Goal: Information Seeking & Learning: Learn about a topic

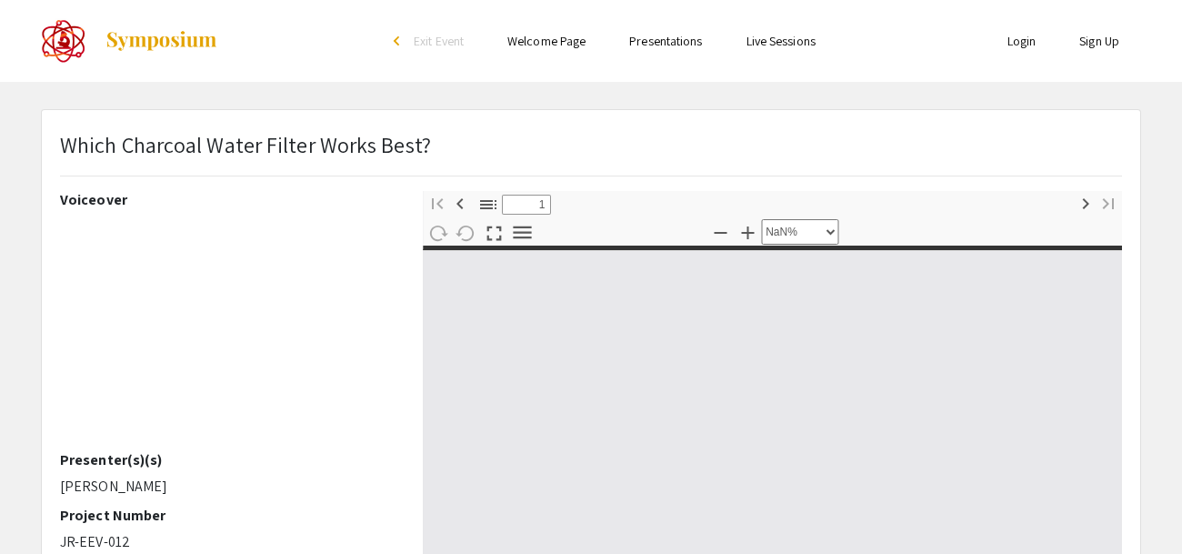
select select "custom"
type input "0"
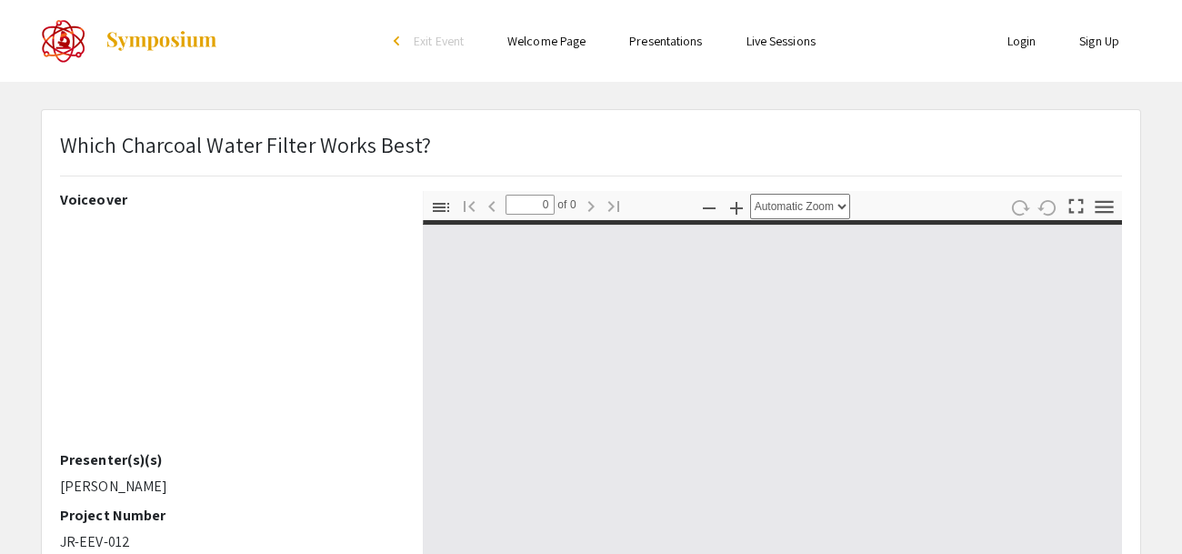
select select "custom"
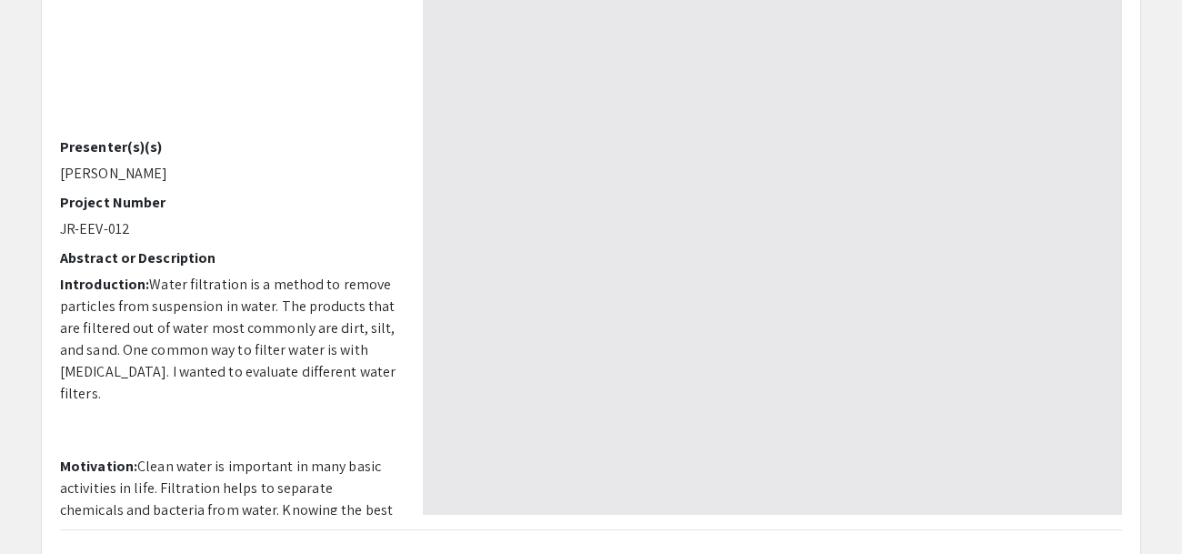
type input "1"
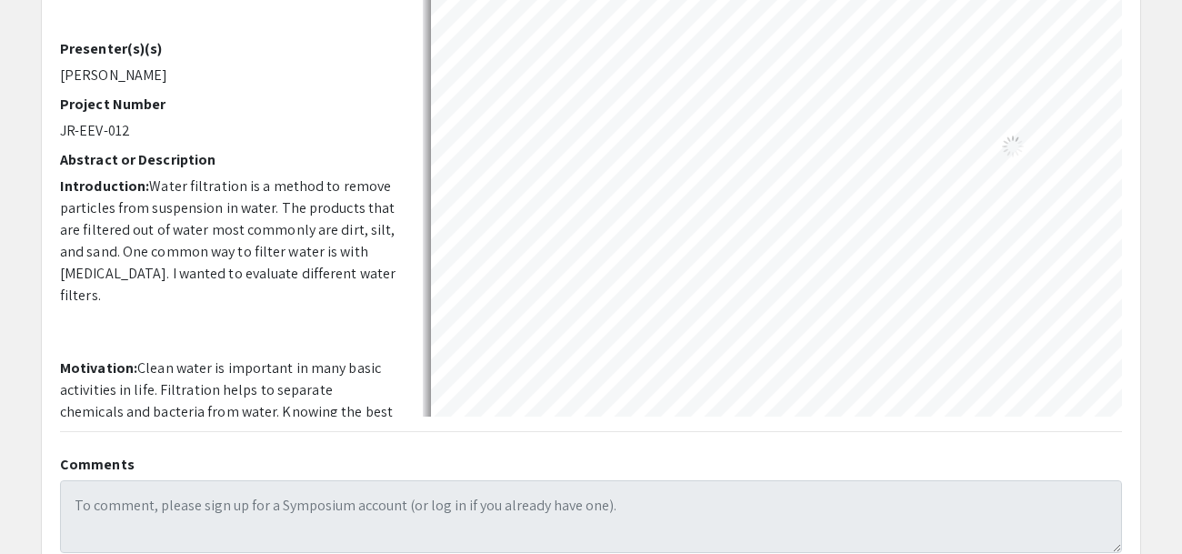
select select "auto"
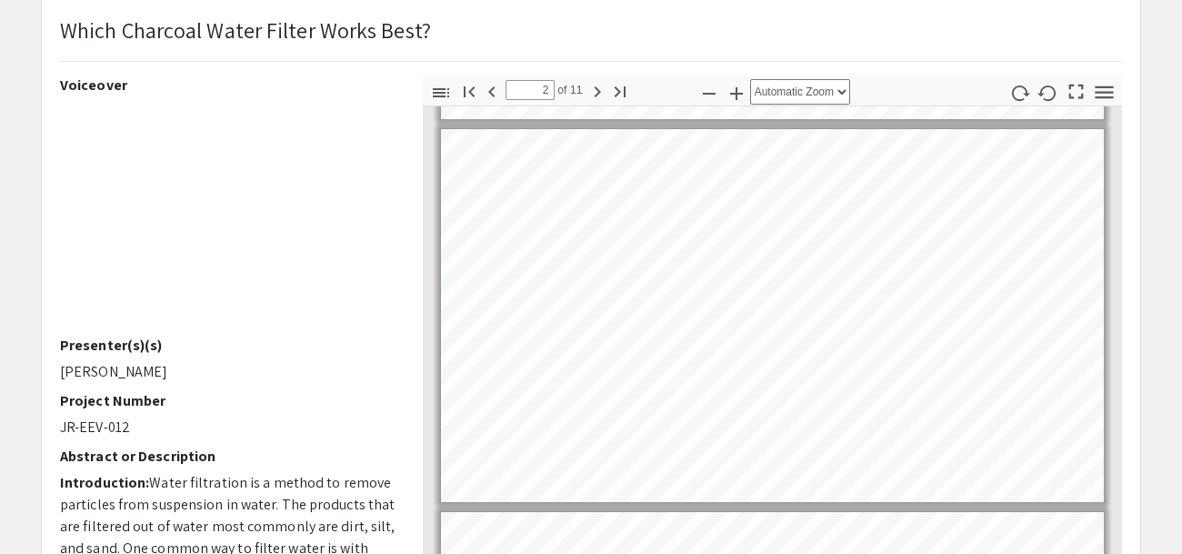
scroll to position [400, 0]
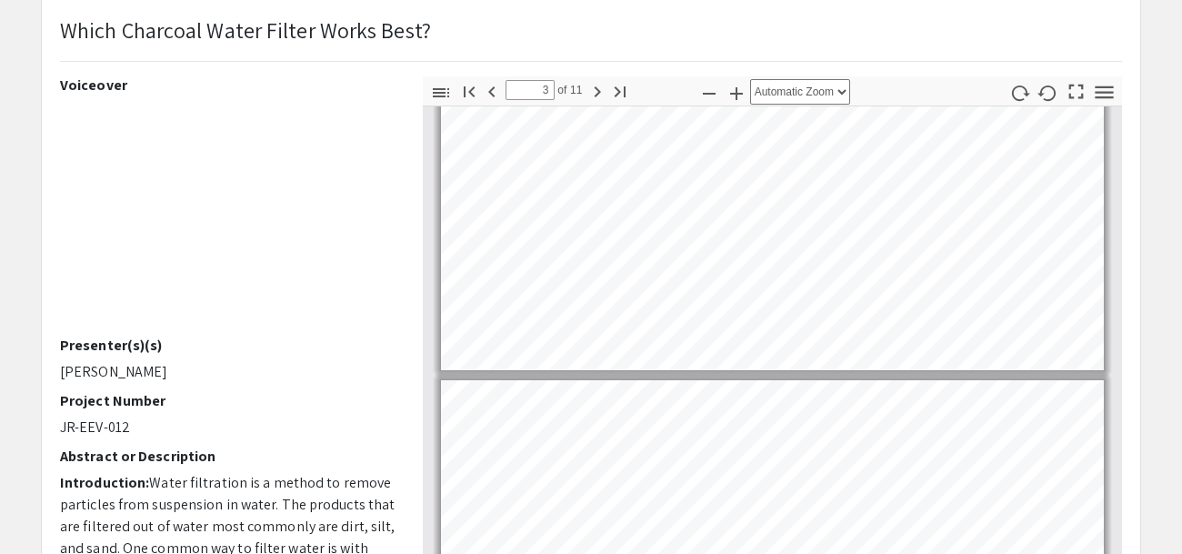
type input "2"
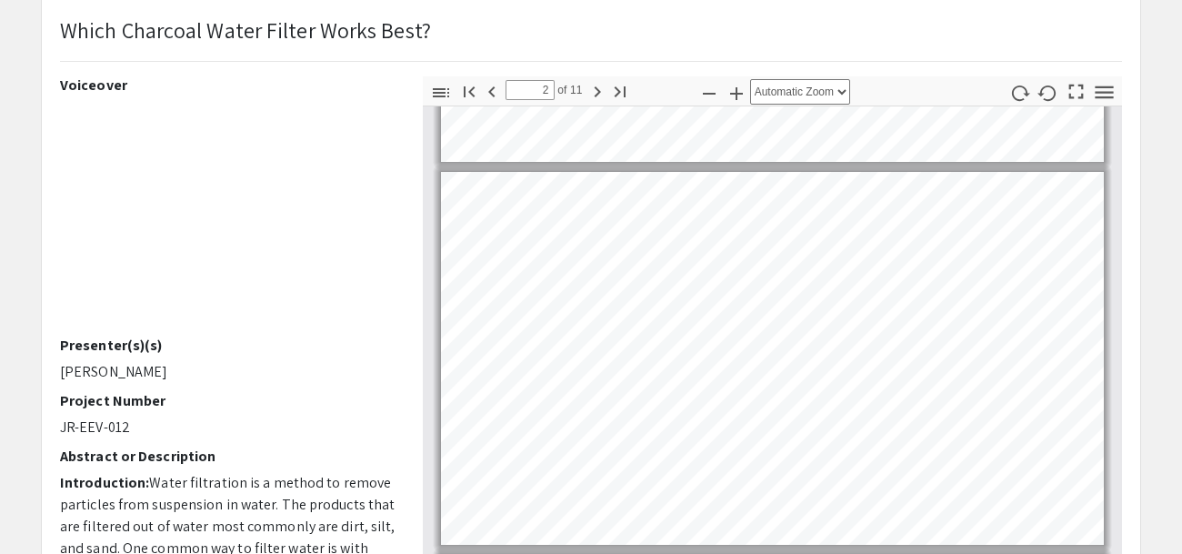
select select "page-width"
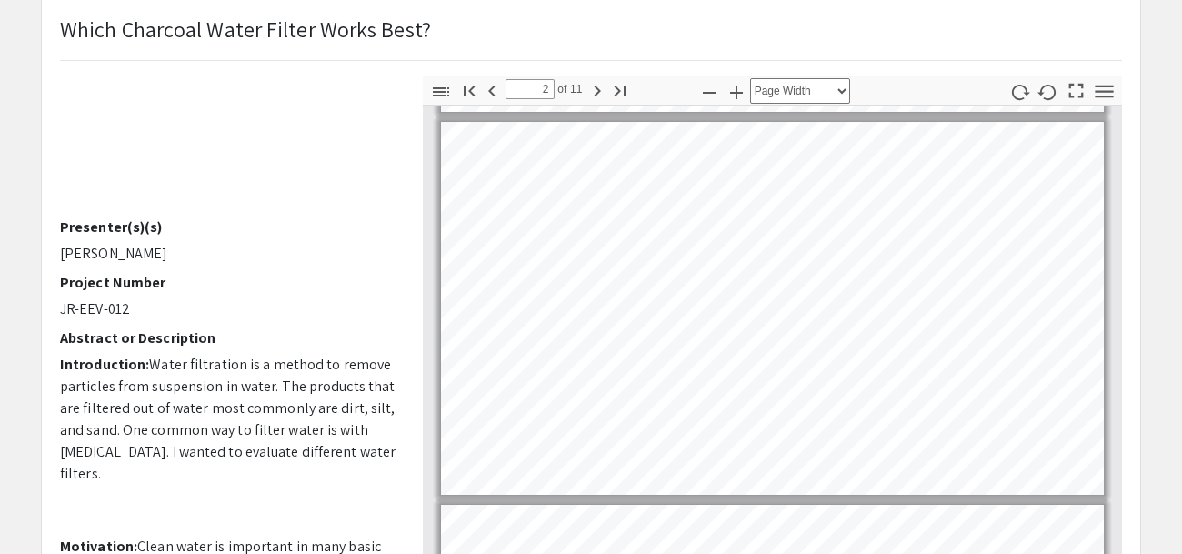
scroll to position [115, 0]
drag, startPoint x: 152, startPoint y: 360, endPoint x: 335, endPoint y: 467, distance: 212.0
click at [335, 467] on p "Introduction: Water filtration is a method to remove particles from suspension …" at bounding box center [228, 421] width 336 height 131
copy p "Water filtration is a method to remove particles from suspension in water. The …"
